Goal: Information Seeking & Learning: Learn about a topic

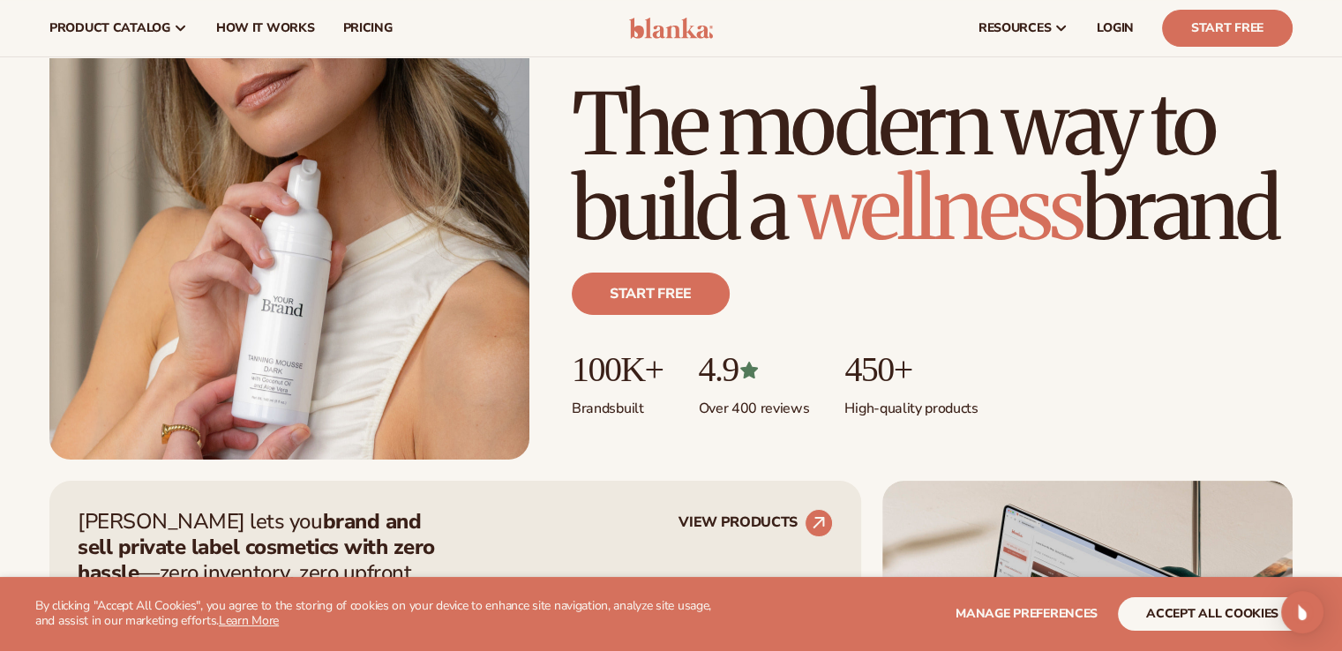
scroll to position [244, 0]
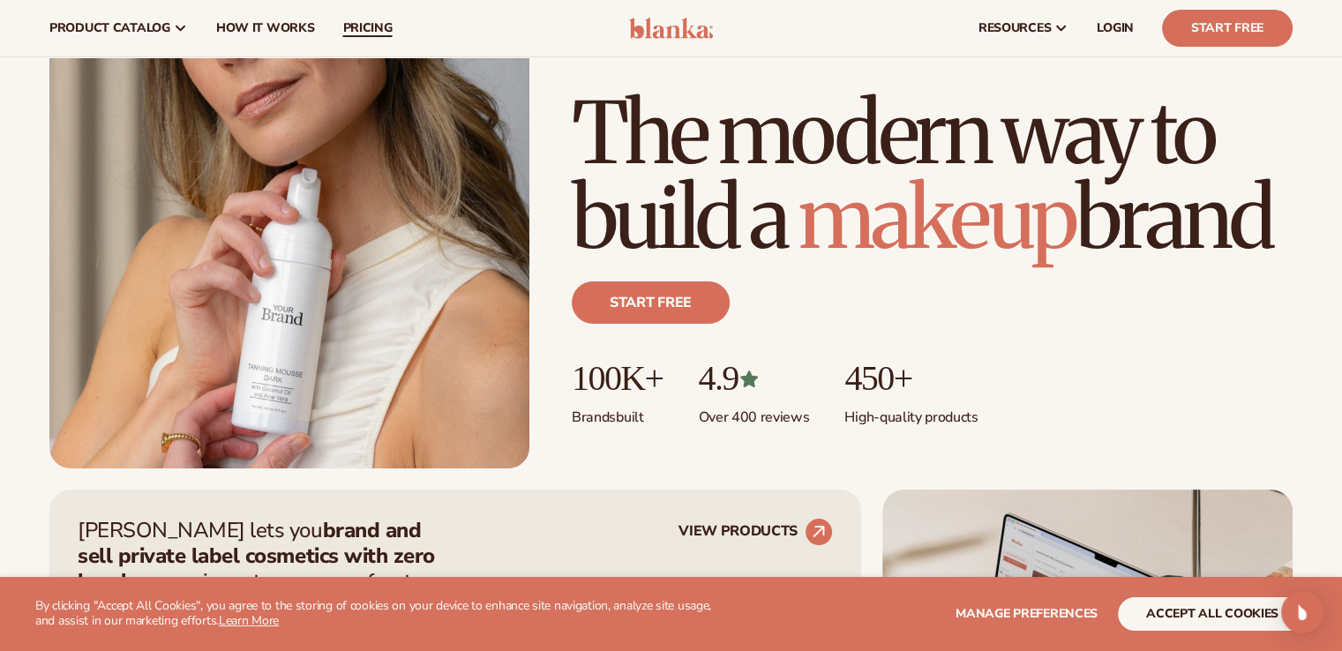
click at [364, 34] on span "pricing" at bounding box center [366, 28] width 49 height 14
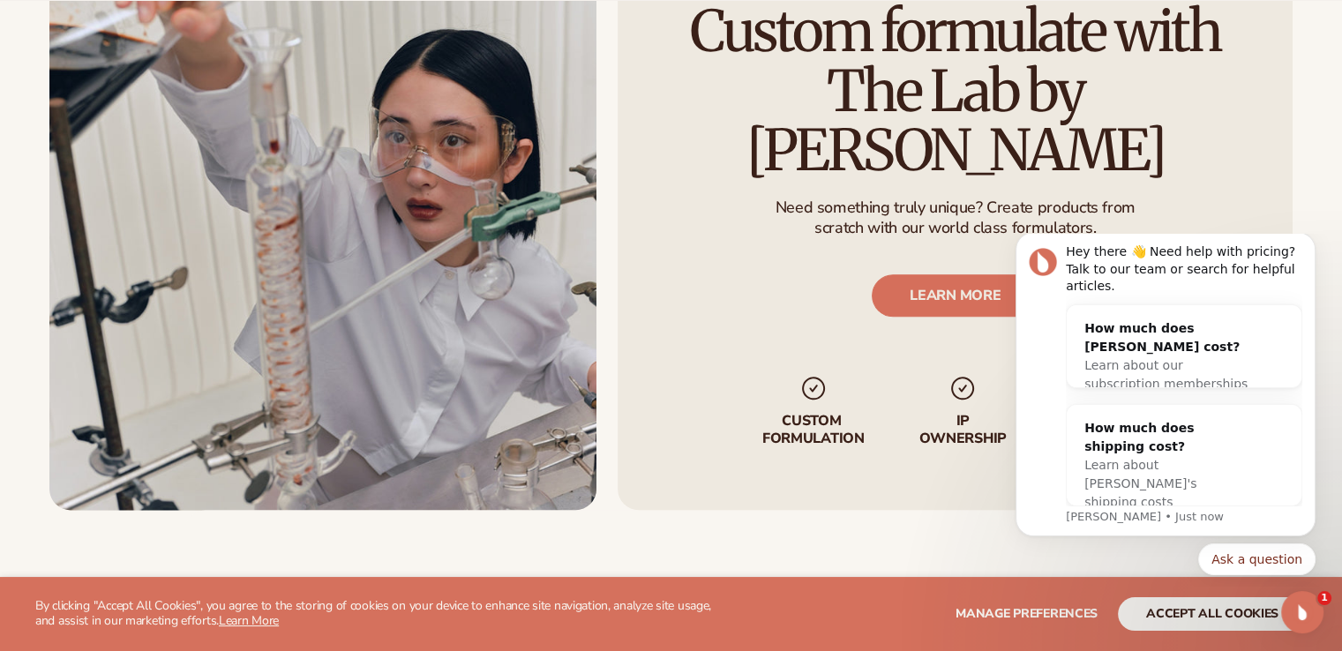
scroll to position [2040, 0]
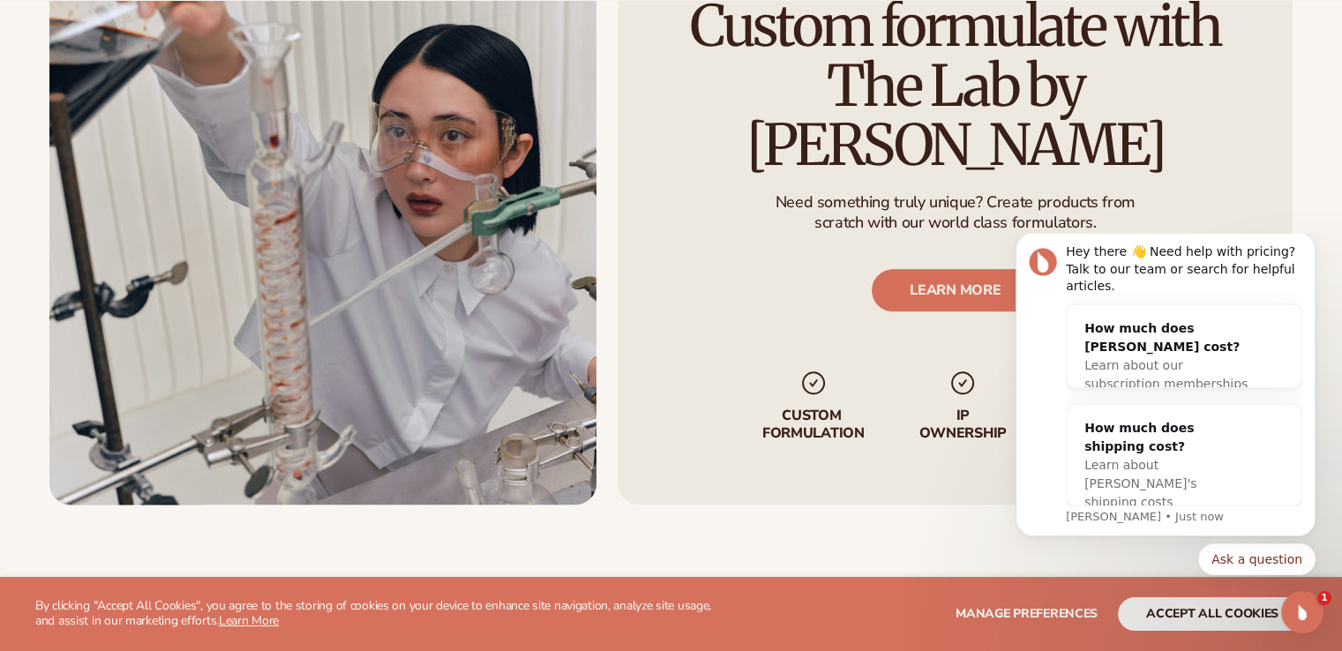
drag, startPoint x: 1352, startPoint y: 75, endPoint x: 326, endPoint y: 125, distance: 1027.4
